Goal: Transaction & Acquisition: Obtain resource

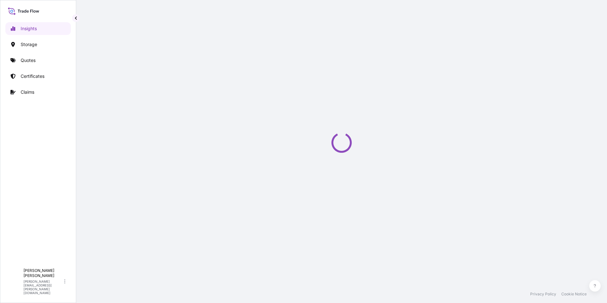
select select "2025"
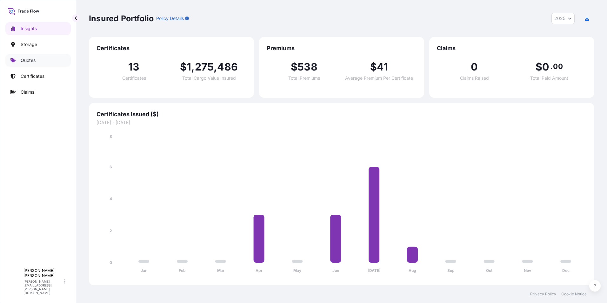
click at [26, 57] on link "Quotes" at bounding box center [37, 60] width 65 height 13
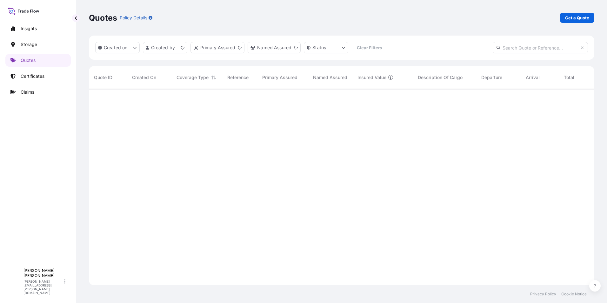
scroll to position [195, 501]
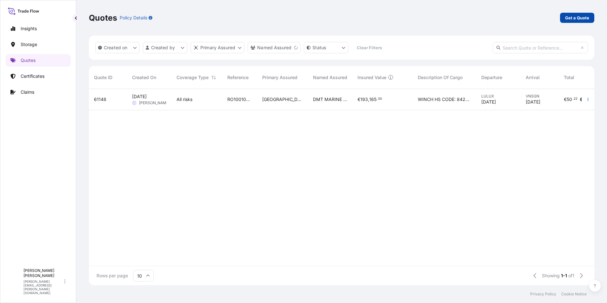
click at [573, 19] on p "Get a Quote" at bounding box center [577, 18] width 24 height 6
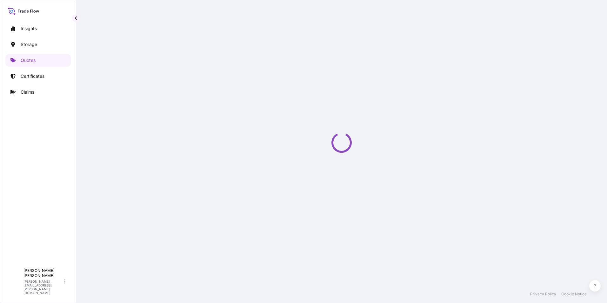
scroll to position [10, 0]
select select "Water"
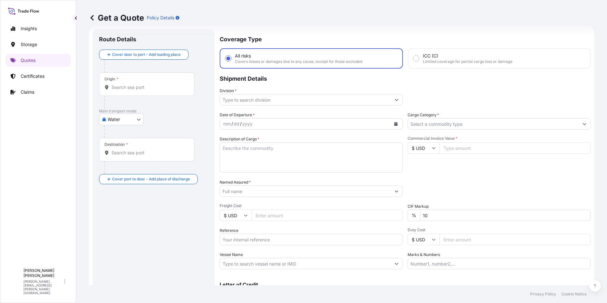
click at [129, 86] on input "Origin *" at bounding box center [148, 87] width 75 height 6
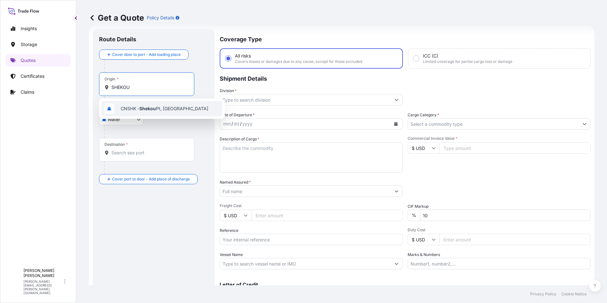
click at [138, 109] on span "CNSHK - Shekou Pt, [GEOGRAPHIC_DATA]" at bounding box center [165, 108] width 88 height 6
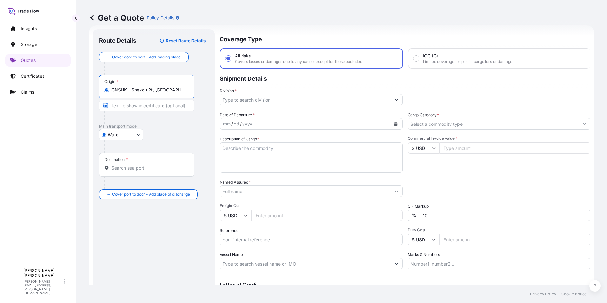
type input "CNSHK - Shekou Pt, [GEOGRAPHIC_DATA]"
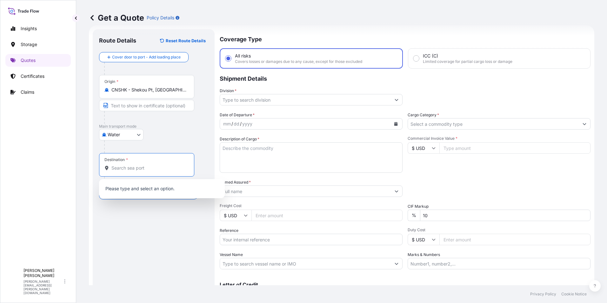
click at [137, 171] on input "Destination *" at bounding box center [148, 168] width 75 height 6
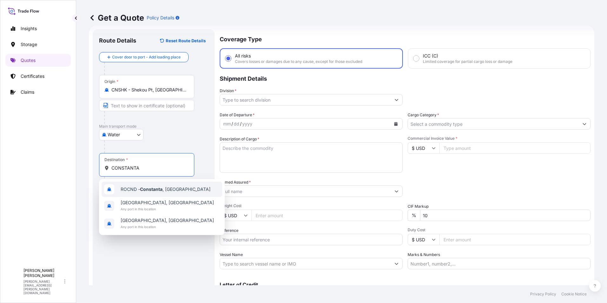
click at [130, 187] on span "ROCND - [GEOGRAPHIC_DATA] , [GEOGRAPHIC_DATA]" at bounding box center [166, 189] width 90 height 6
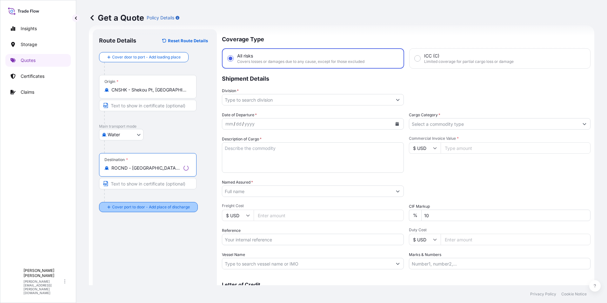
type input "ROCND - [GEOGRAPHIC_DATA], [GEOGRAPHIC_DATA]"
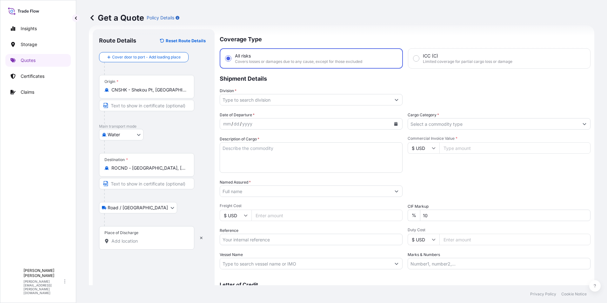
click at [132, 243] on input "Place of Discharge" at bounding box center [148, 241] width 75 height 6
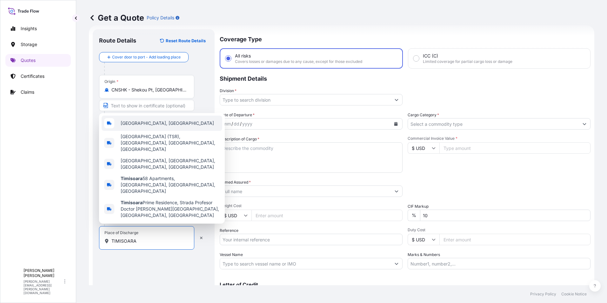
click at [141, 126] on span "[GEOGRAPHIC_DATA], [GEOGRAPHIC_DATA]" at bounding box center [167, 123] width 93 height 6
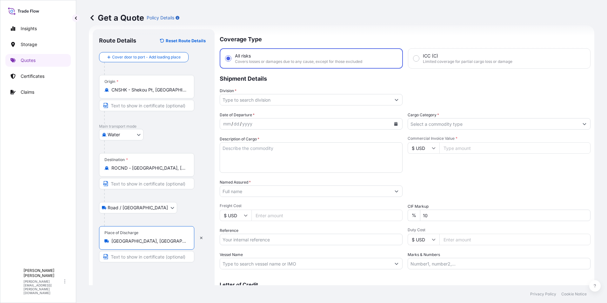
type input "[GEOGRAPHIC_DATA], [GEOGRAPHIC_DATA]"
click at [356, 99] on input "Division *" at bounding box center [305, 99] width 171 height 11
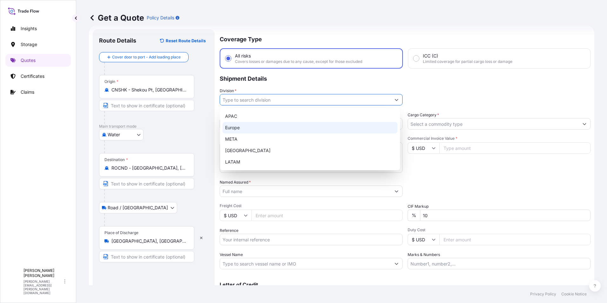
click at [266, 130] on div "Europe" at bounding box center [310, 127] width 175 height 11
type input "Europe"
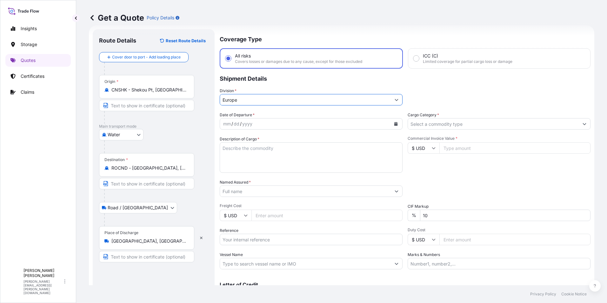
click at [248, 124] on div "yyyy" at bounding box center [247, 124] width 11 height 8
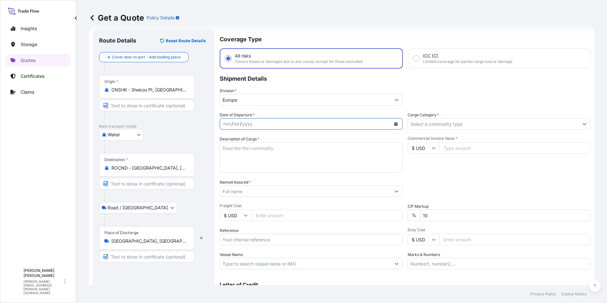
click at [396, 122] on button "Calendar" at bounding box center [396, 124] width 10 height 10
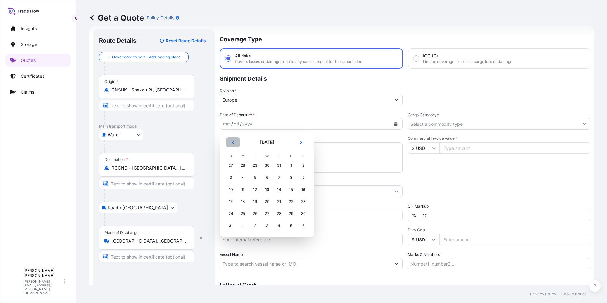
click at [234, 142] on icon "Previous" at bounding box center [233, 142] width 4 height 4
click at [231, 191] on div "15" at bounding box center [230, 189] width 11 height 11
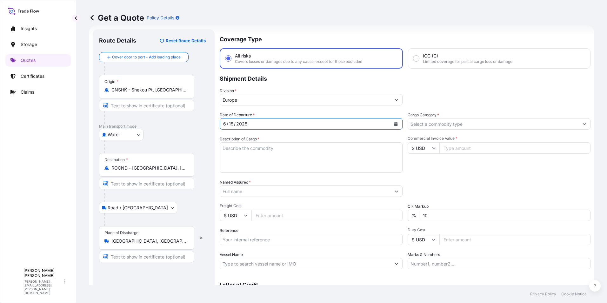
click at [454, 126] on input "Cargo Category *" at bounding box center [493, 123] width 171 height 11
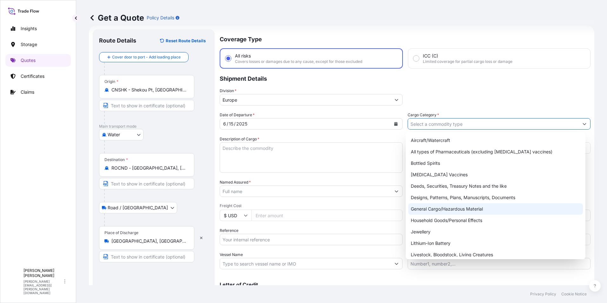
click at [442, 207] on div "General Cargo/Hazardous Material" at bounding box center [495, 208] width 175 height 11
type input "General Cargo/Hazardous Material"
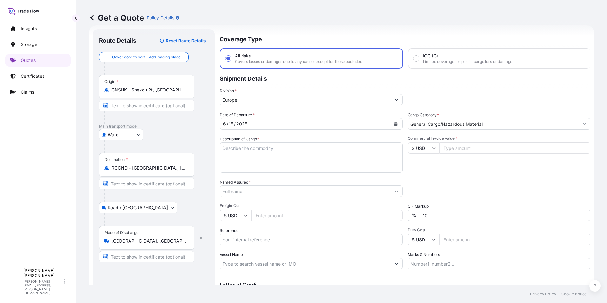
click at [238, 148] on textarea "Description of Cargo *" at bounding box center [311, 157] width 183 height 30
paste textarea "VERTICAL CURING OVEN"
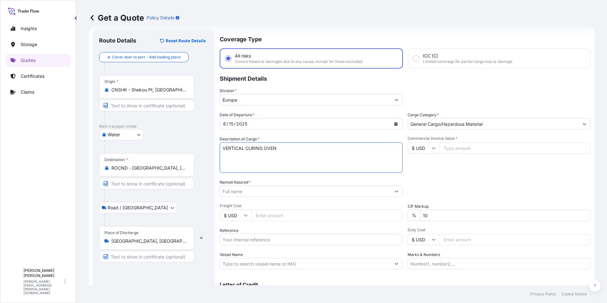
type textarea "VERTICAL CURING OVEN"
click at [471, 148] on input "Commercial Invoice Value *" at bounding box center [514, 147] width 151 height 11
type input "52400"
click at [249, 192] on input "Named Assured *" at bounding box center [305, 190] width 171 height 11
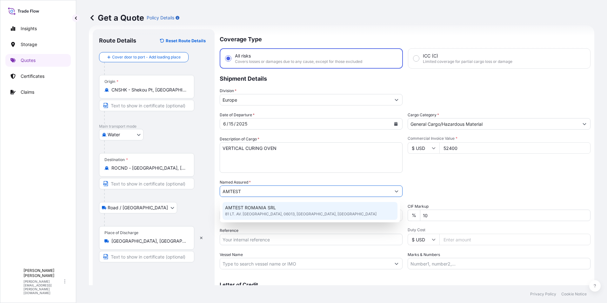
click at [247, 208] on span "AMTEST ROMANIA SRL" at bounding box center [250, 208] width 51 height 6
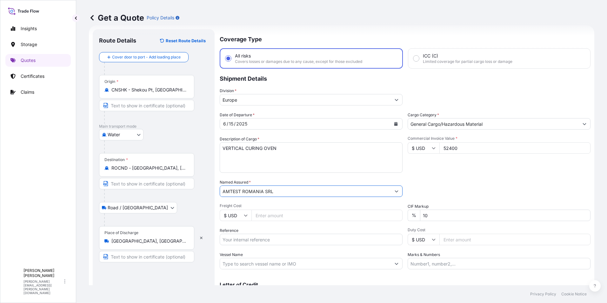
type input "AMTEST ROMANIA SRL"
click at [271, 214] on input "Freight Cost" at bounding box center [327, 215] width 151 height 11
type input "6450"
click at [422, 216] on input "10" at bounding box center [505, 215] width 171 height 11
type input "0"
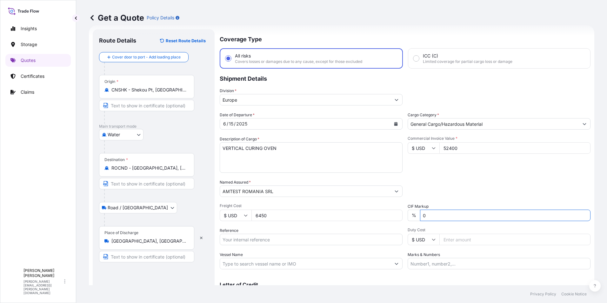
click at [429, 184] on div "Packing Category Type to search a container mode Please select a primary mode o…" at bounding box center [499, 188] width 183 height 18
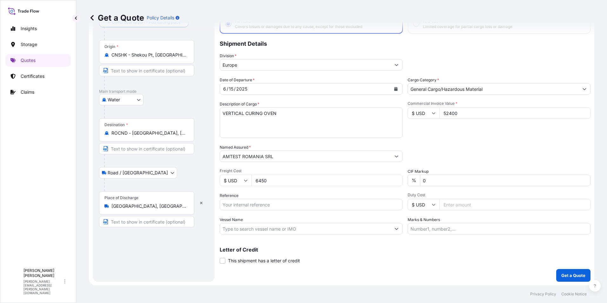
scroll to position [45, 0]
paste input "RO1011001562"
type input "RO1011001562"
click at [291, 228] on input "Vessel Name" at bounding box center [305, 228] width 171 height 11
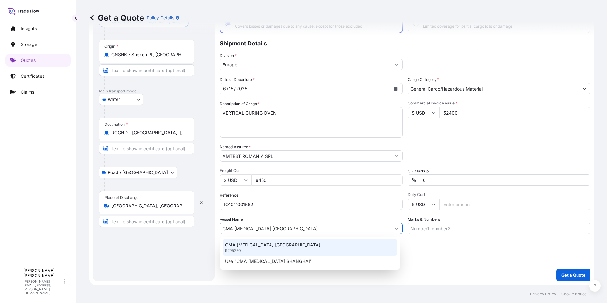
click at [269, 245] on p "CMA [MEDICAL_DATA] [GEOGRAPHIC_DATA]" at bounding box center [272, 245] width 95 height 6
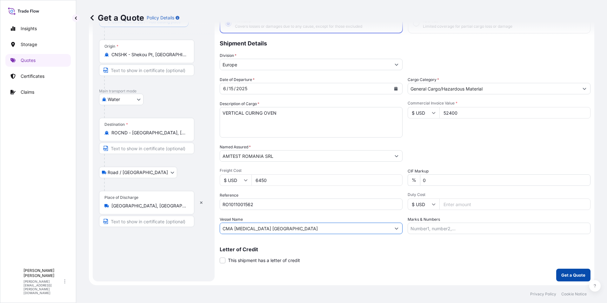
type input "CMA [MEDICAL_DATA] [GEOGRAPHIC_DATA]"
click at [567, 276] on p "Get a Quote" at bounding box center [573, 275] width 24 height 6
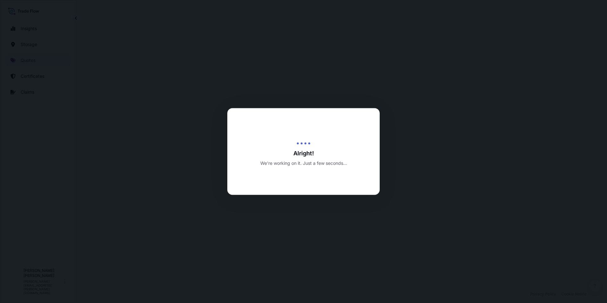
select select "Water"
select select "Road / [GEOGRAPHIC_DATA]"
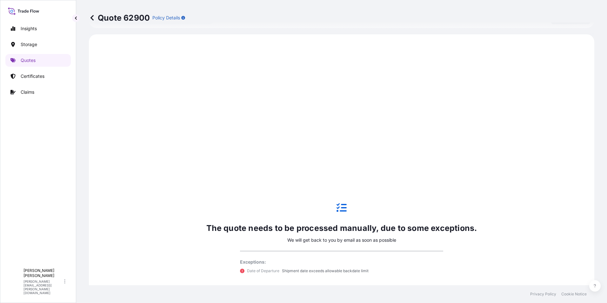
scroll to position [305, 0]
